Goal: Information Seeking & Learning: Learn about a topic

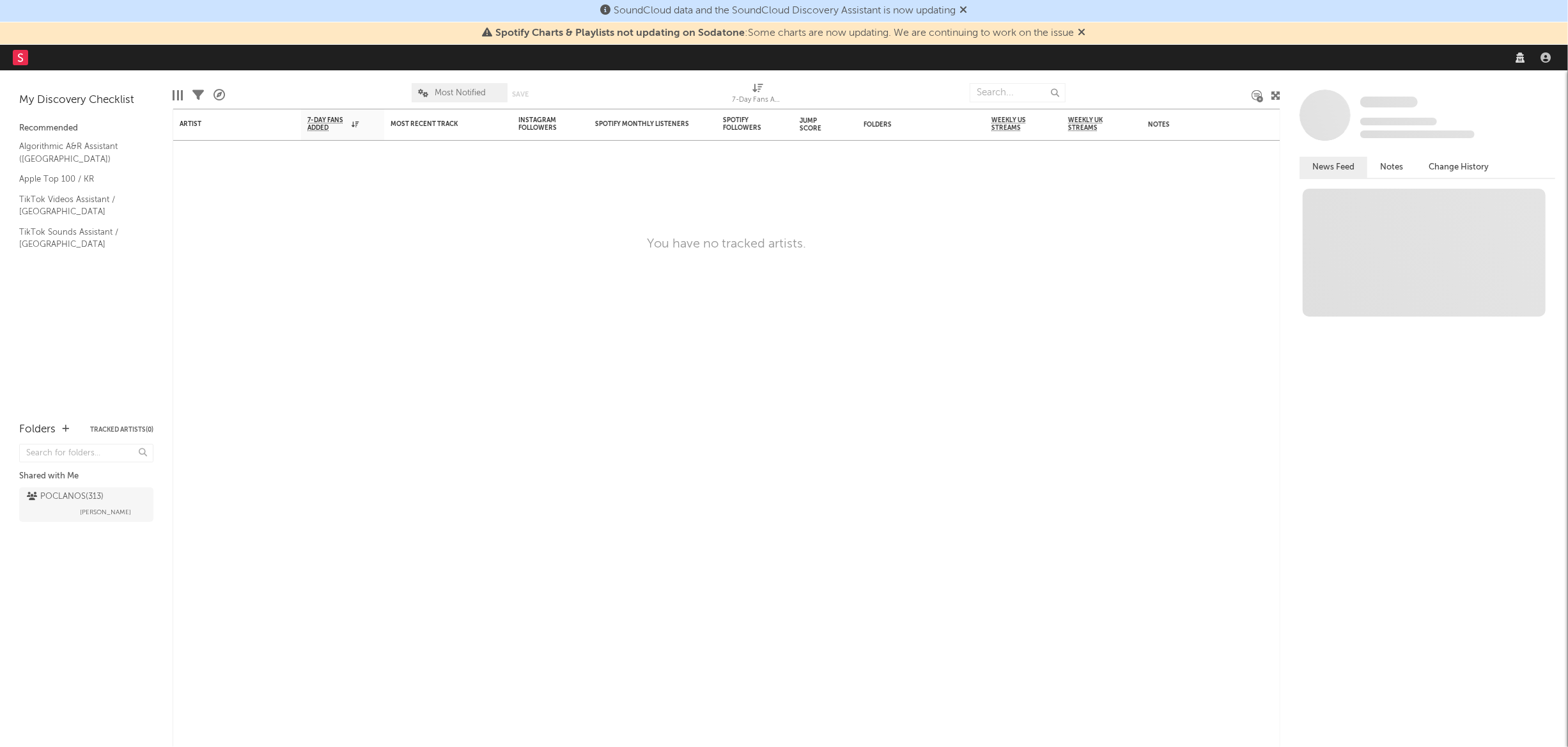
select select "recorded_music"
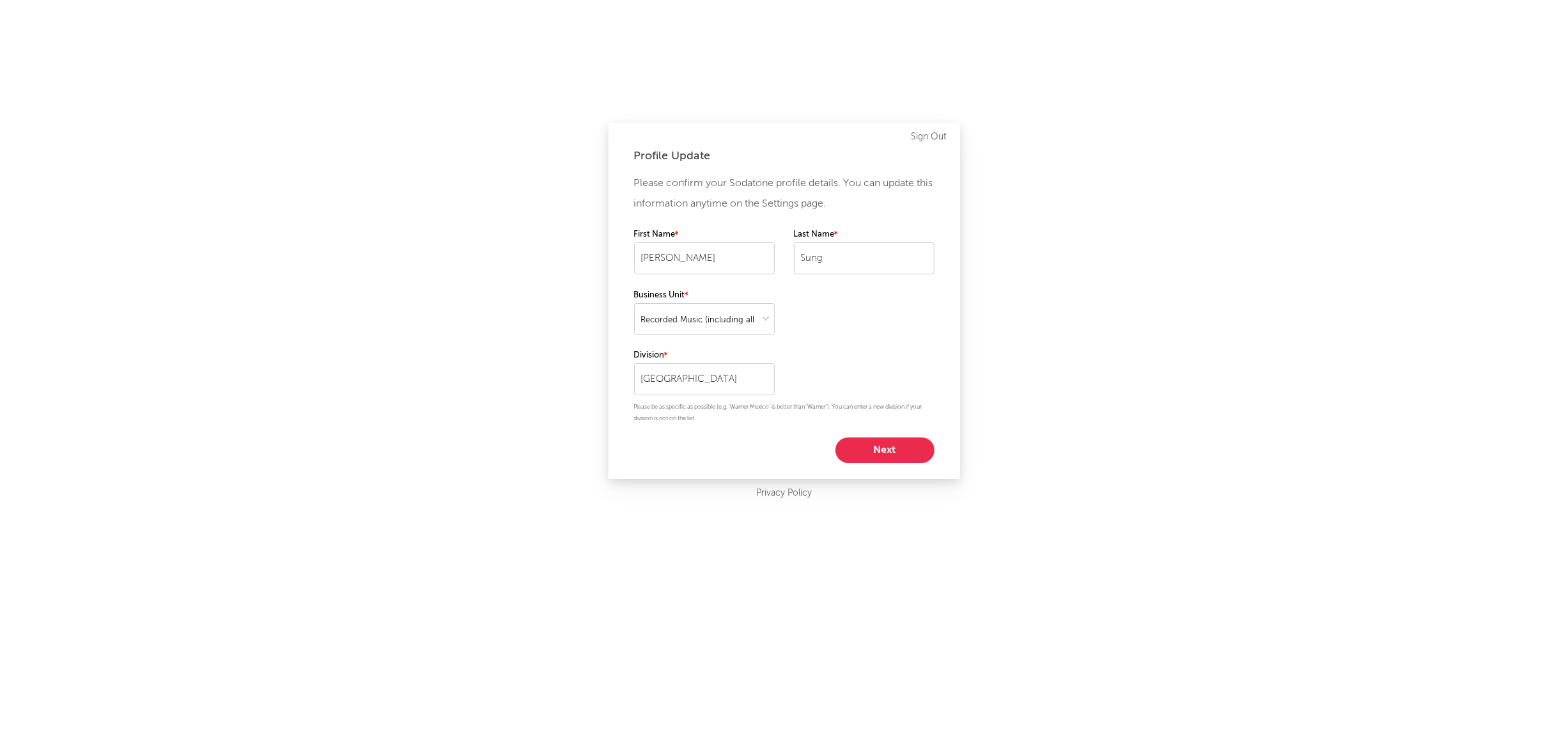
click at [894, 453] on button "Next" at bounding box center [884, 450] width 99 height 25
select select "other"
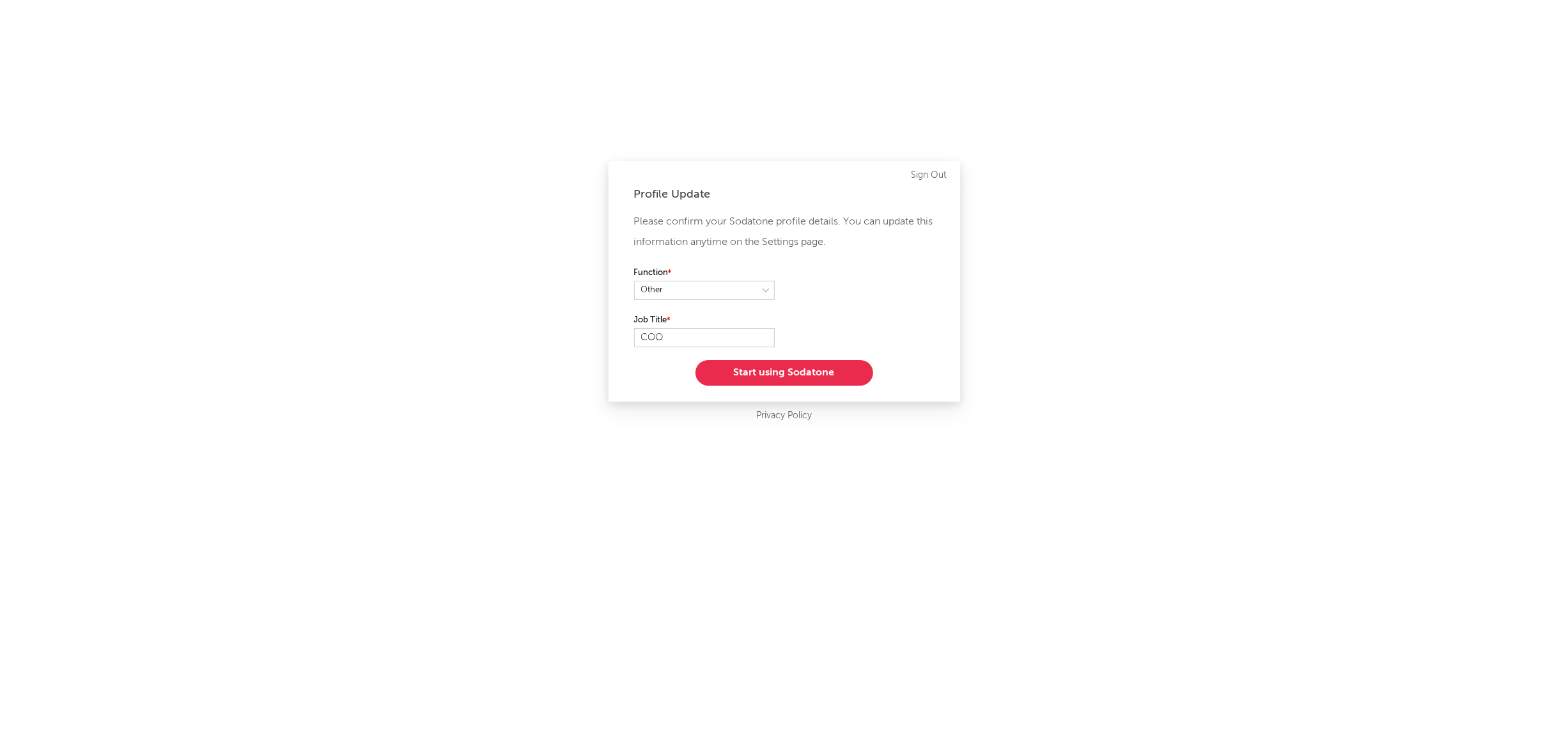
click at [757, 374] on button "Start using Sodatone" at bounding box center [784, 372] width 177 height 25
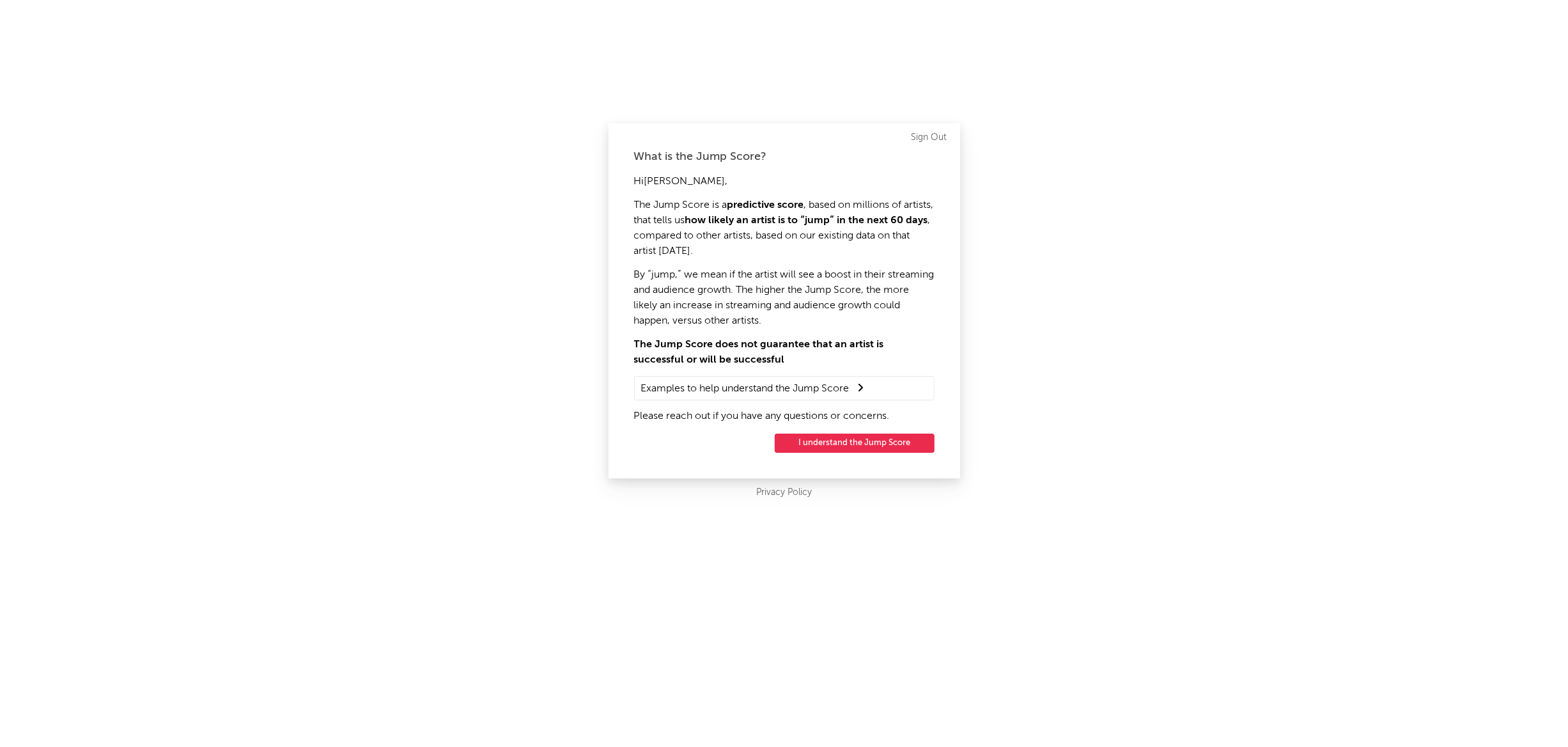
click at [857, 444] on button "I understand the Jump Score" at bounding box center [855, 442] width 160 height 19
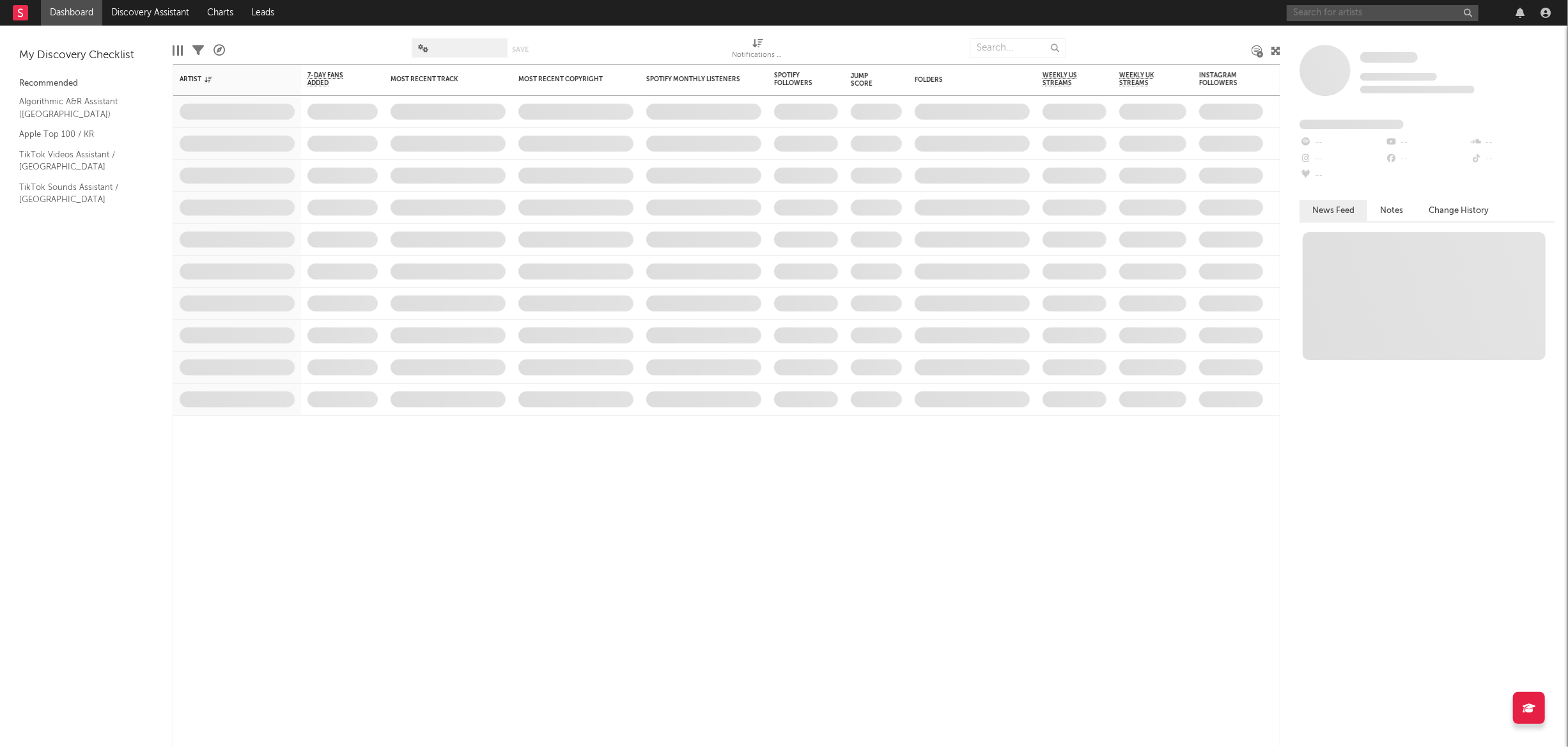
click at [1316, 13] on input "text" at bounding box center [1383, 13] width 192 height 16
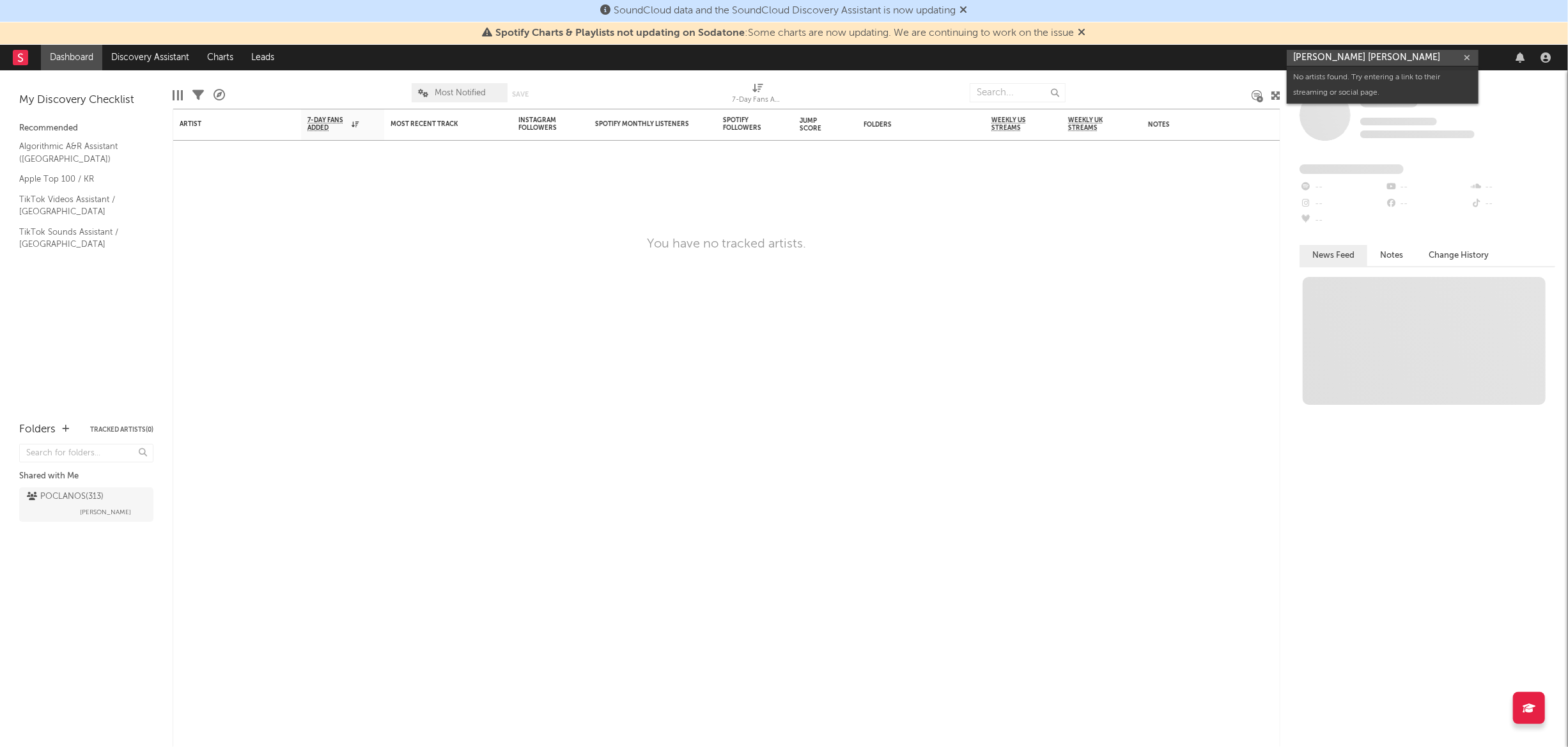
drag, startPoint x: 1320, startPoint y: 57, endPoint x: 1334, endPoint y: 69, distance: 18.4
click at [1322, 58] on input "[PERSON_NAME] [PERSON_NAME]" at bounding box center [1383, 58] width 192 height 16
type input "baek z young"
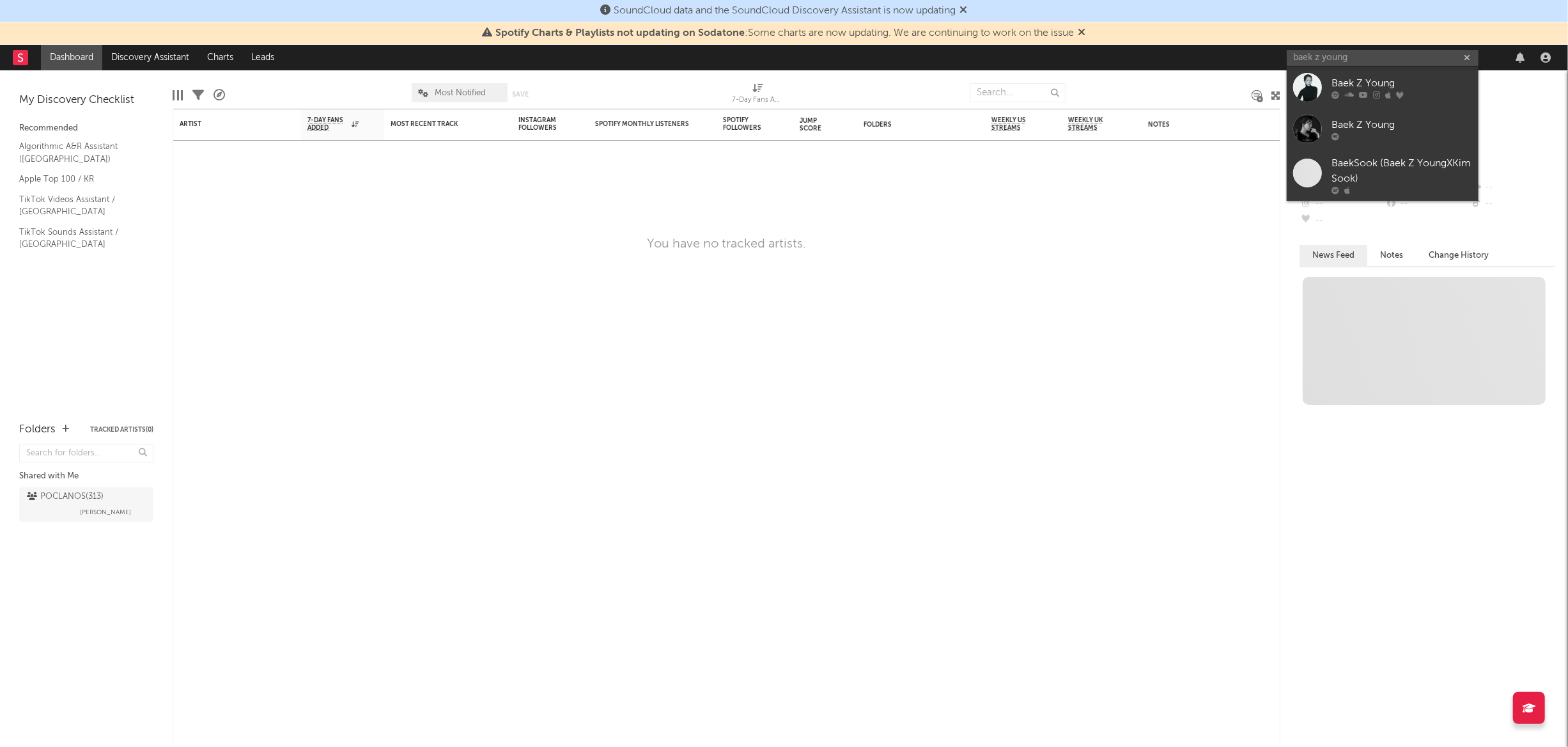
click at [1364, 84] on div "Baek Z Young" at bounding box center [1401, 83] width 141 height 16
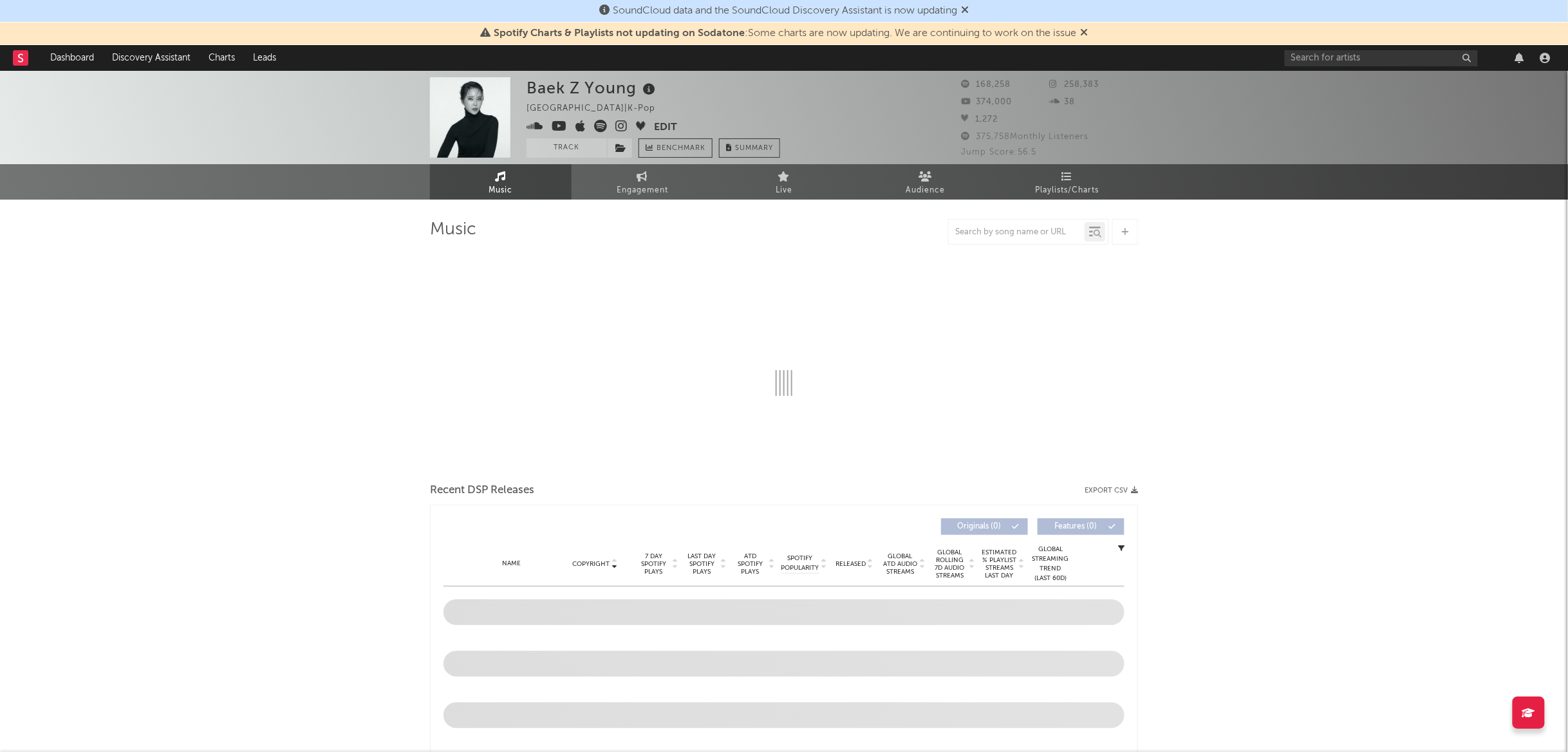
select select "6m"
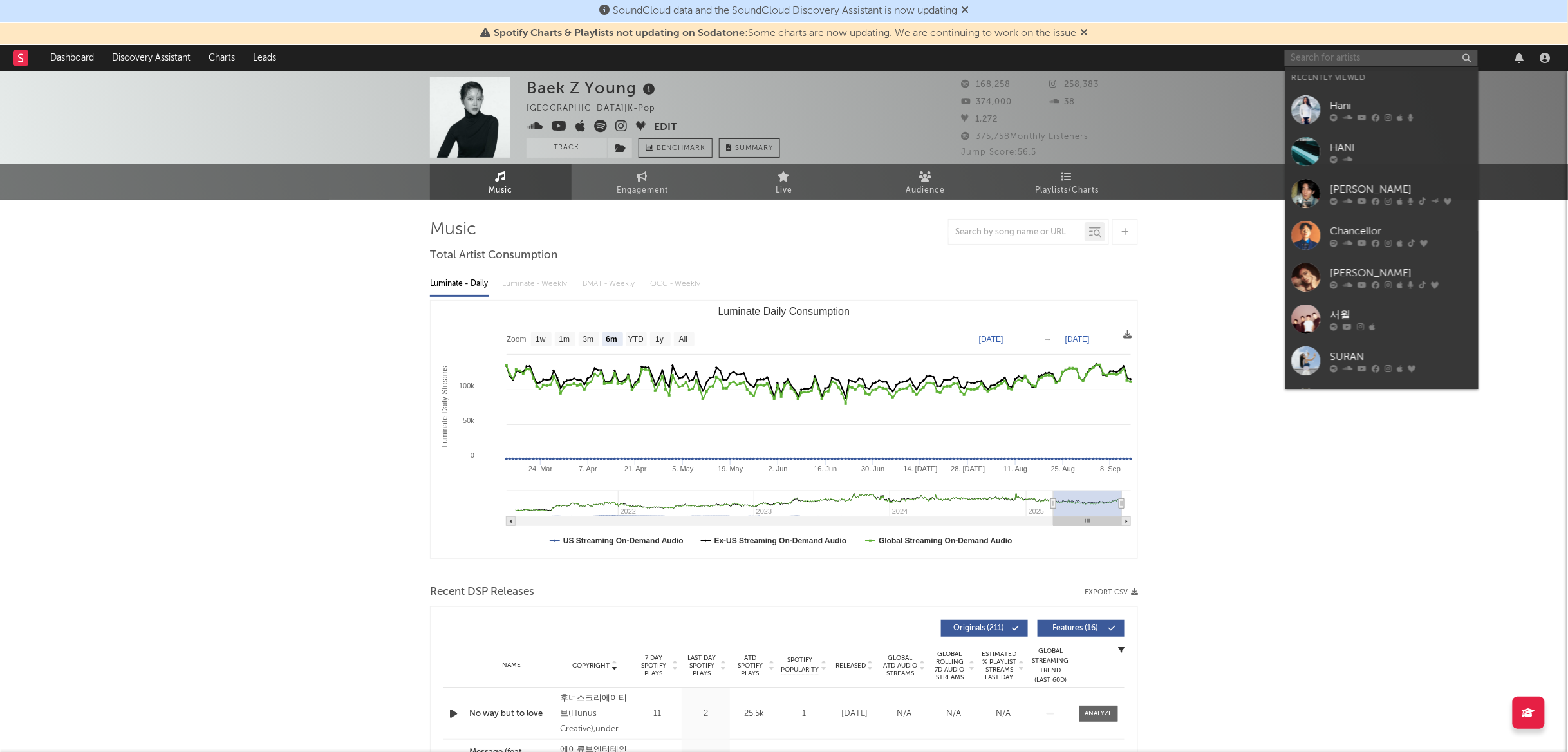
click at [1375, 59] on input "text" at bounding box center [1381, 58] width 193 height 16
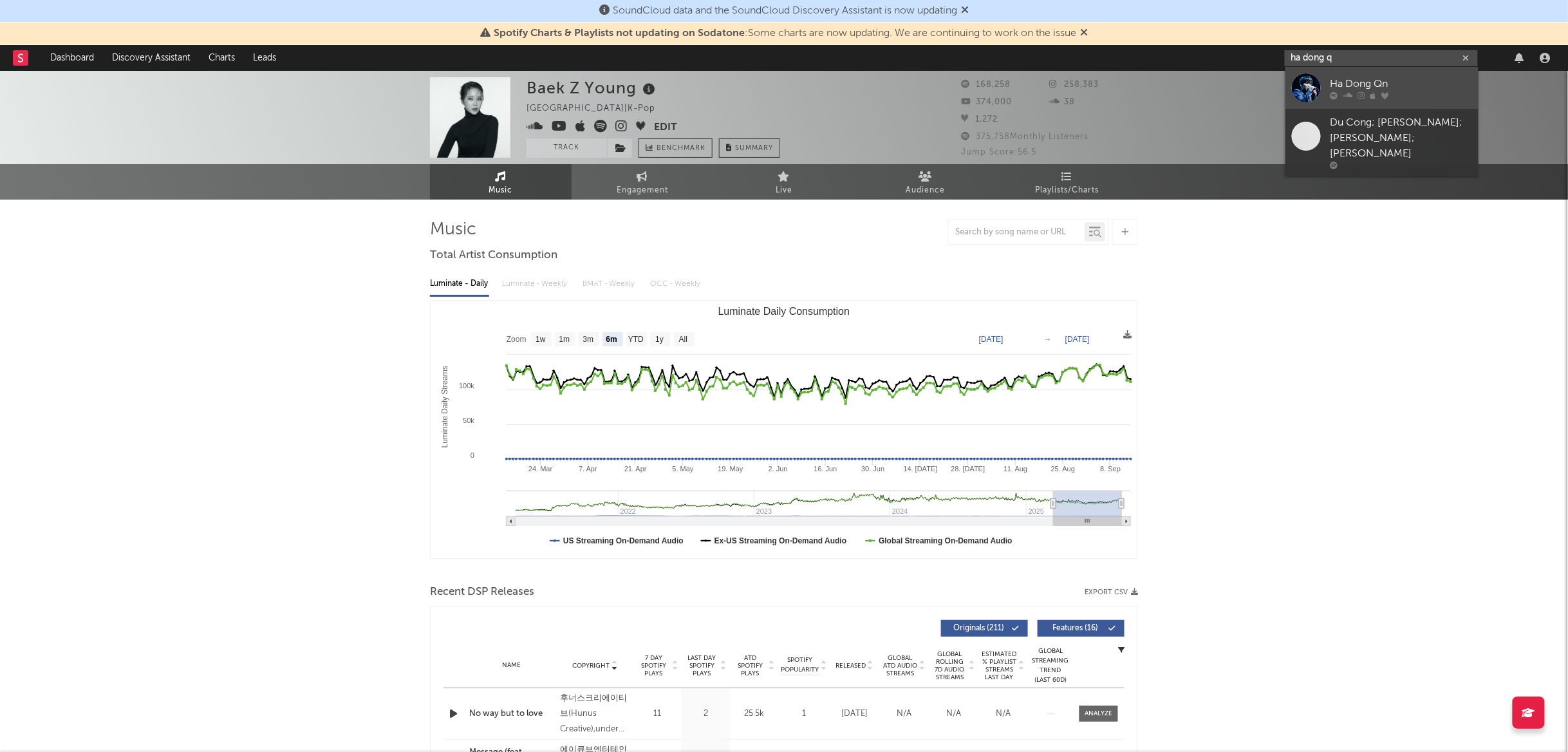
type input "ha dong q"
click at [1351, 86] on div "Ha Dong Qn" at bounding box center [1402, 83] width 142 height 16
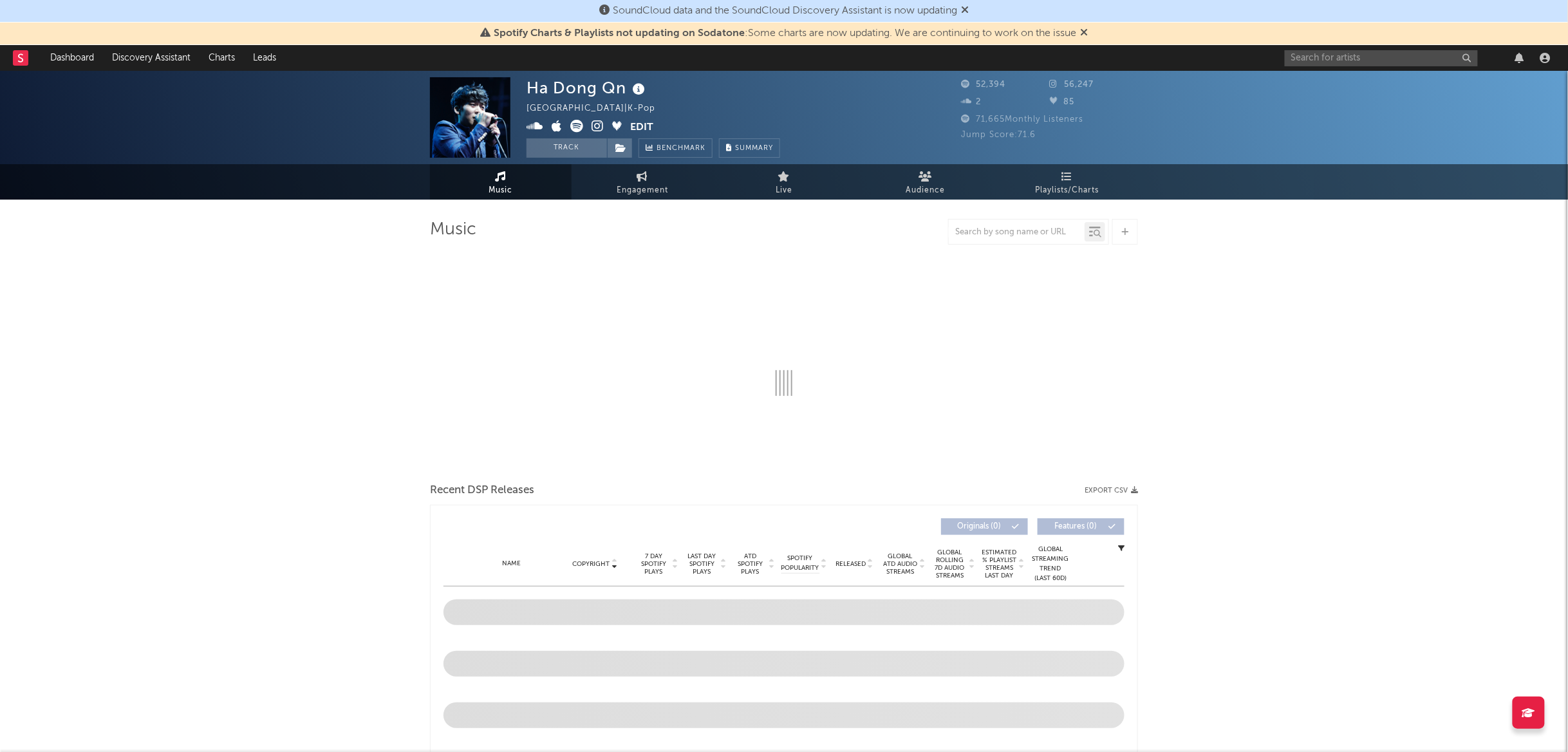
select select "6m"
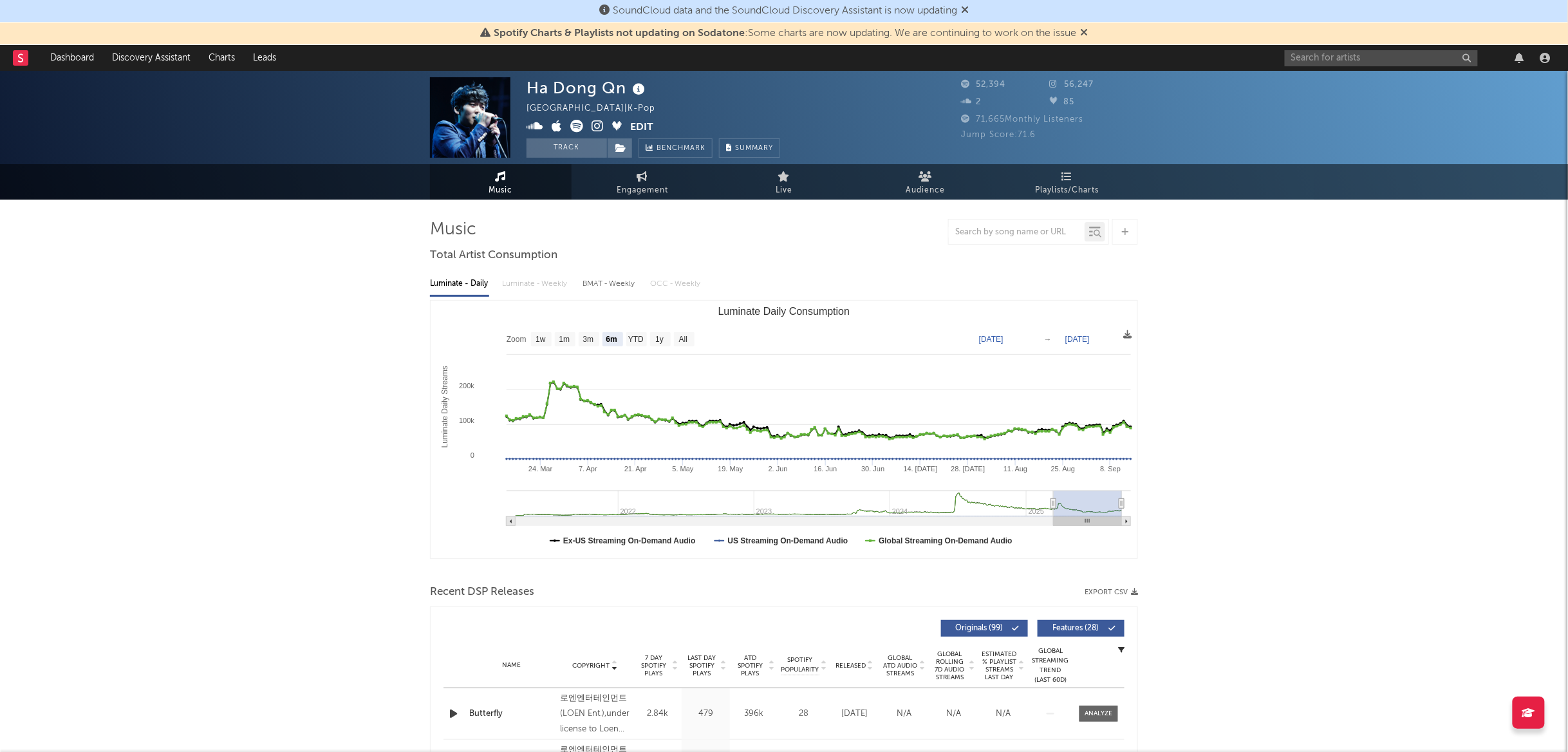
click at [677, 95] on div "Ha Dong Qn [GEOGRAPHIC_DATA] | K-Pop Edit Track Benchmark Summary" at bounding box center [654, 118] width 254 height 81
click at [977, 81] on span "52,394" at bounding box center [984, 85] width 44 height 8
